Goal: Transaction & Acquisition: Purchase product/service

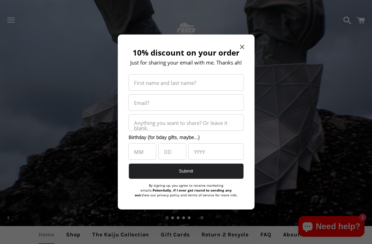
click at [244, 45] on icon "Close modal" at bounding box center [242, 47] width 4 height 4
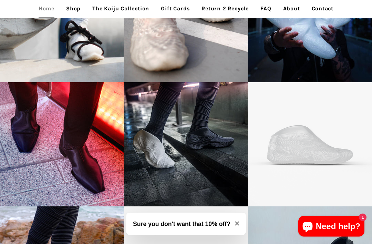
scroll to position [1004, 0]
click at [162, 136] on p "FUSED Eirean Mid - 3D printed footwear" at bounding box center [186, 142] width 100 height 22
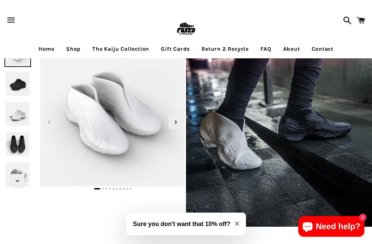
click at [179, 120] on icon "Next slide" at bounding box center [176, 122] width 8 height 8
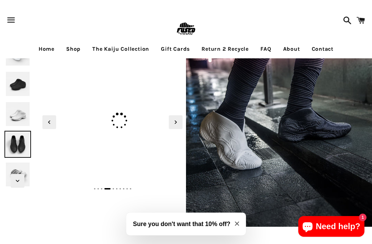
click at [23, 143] on img at bounding box center [17, 144] width 27 height 27
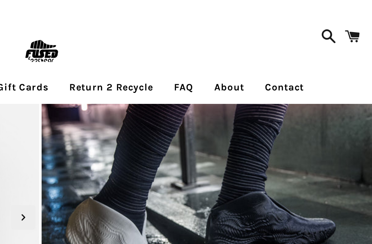
click at [353, 21] on span at bounding box center [361, 20] width 16 height 21
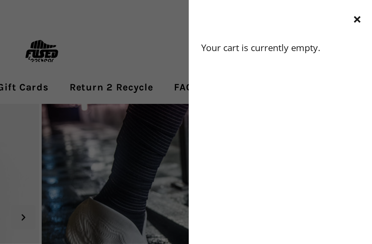
click at [269, 53] on div "Your cart is currently empty. Enable cookies to use the shopping cart" at bounding box center [320, 132] width 103 height 221
click at [360, 13] on span "button" at bounding box center [363, 11] width 6 height 10
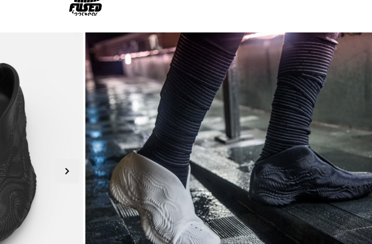
scroll to position [20, 0]
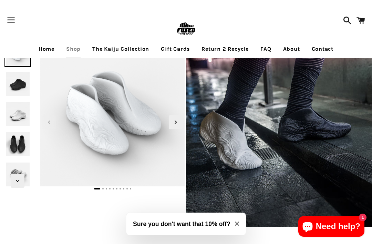
click at [21, 145] on img at bounding box center [17, 144] width 27 height 27
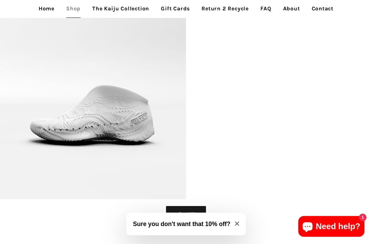
scroll to position [2577, 0]
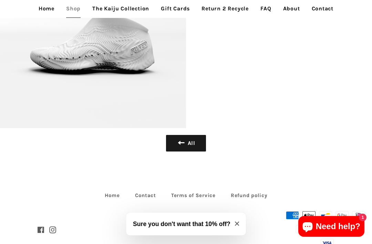
click at [114, 194] on link "Home" at bounding box center [112, 195] width 29 height 11
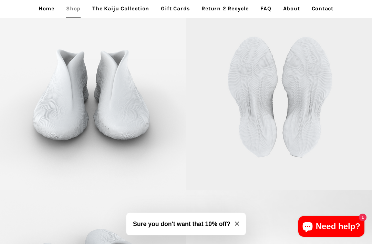
scroll to position [2137, 0]
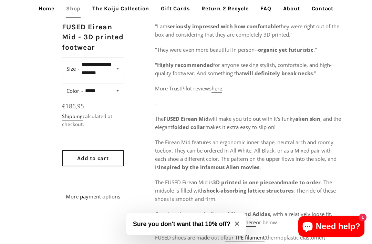
scroll to position [225, 0]
click at [119, 91] on select "**********" at bounding box center [103, 91] width 40 height 10
select select "*****"
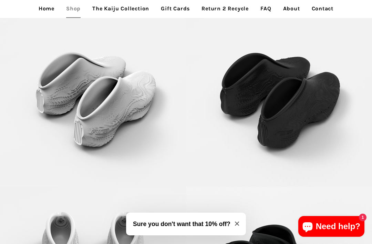
scroll to position [1380, 0]
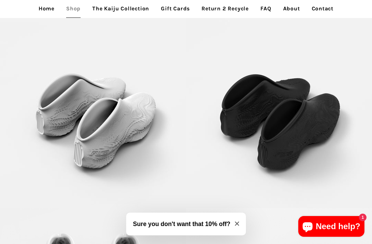
click at [241, 222] on button "Sure you don't want that 10% off?" at bounding box center [186, 223] width 120 height 23
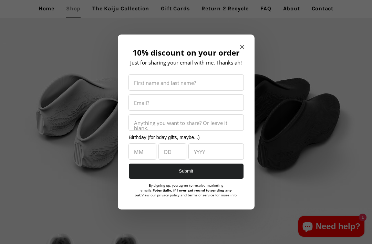
click at [244, 45] on icon "Close modal" at bounding box center [242, 47] width 4 height 4
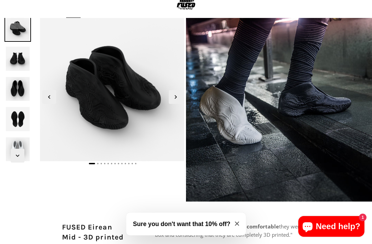
scroll to position [20, 0]
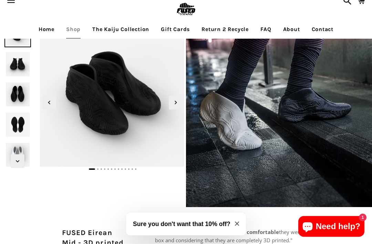
click at [176, 103] on icon "Next slide" at bounding box center [176, 101] width 2 height 3
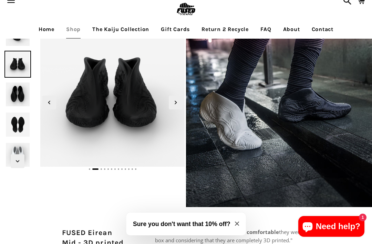
click at [177, 99] on icon "Next slide" at bounding box center [176, 103] width 8 height 8
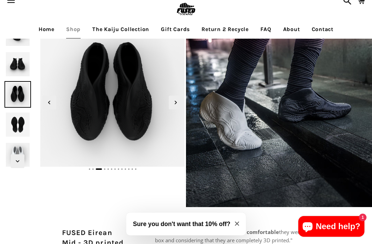
click at [180, 99] on span "Next slide" at bounding box center [176, 102] width 14 height 14
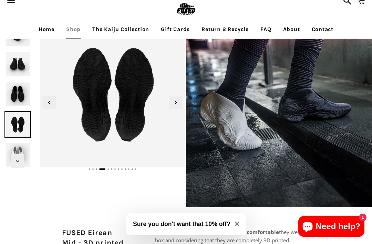
click at [180, 99] on span "Next slide" at bounding box center [176, 102] width 14 height 14
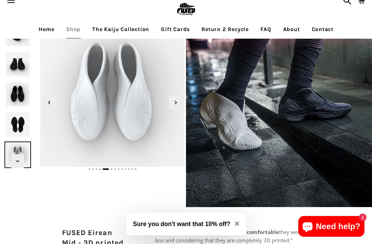
click at [177, 101] on icon "Next slide" at bounding box center [176, 103] width 8 height 8
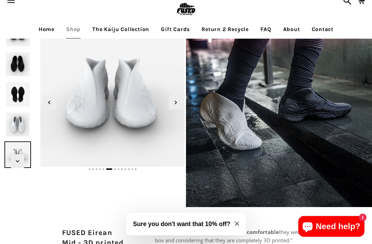
click at [181, 100] on span "Next slide" at bounding box center [176, 102] width 14 height 14
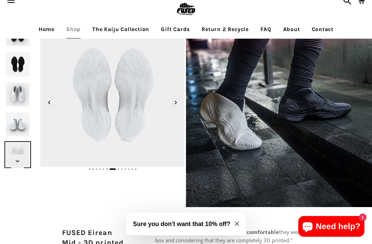
click at [178, 102] on icon "Next slide" at bounding box center [176, 103] width 8 height 8
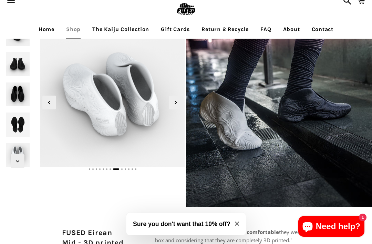
click at [177, 99] on icon "Next slide" at bounding box center [176, 103] width 8 height 8
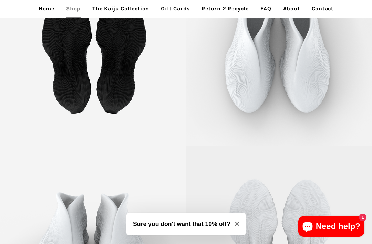
scroll to position [1981, 0]
